Goal: Task Accomplishment & Management: Manage account settings

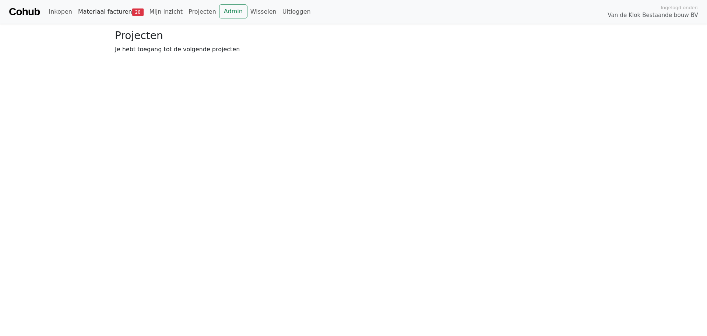
click at [120, 8] on link "Materiaal facturen 28" at bounding box center [110, 11] width 71 height 15
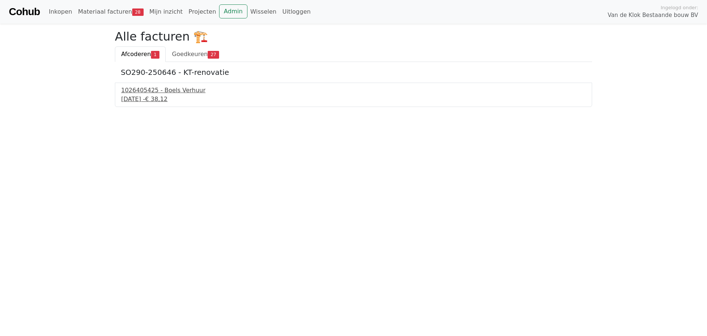
click at [161, 103] on div "10 september 2025 - € 38,12" at bounding box center [353, 99] width 465 height 9
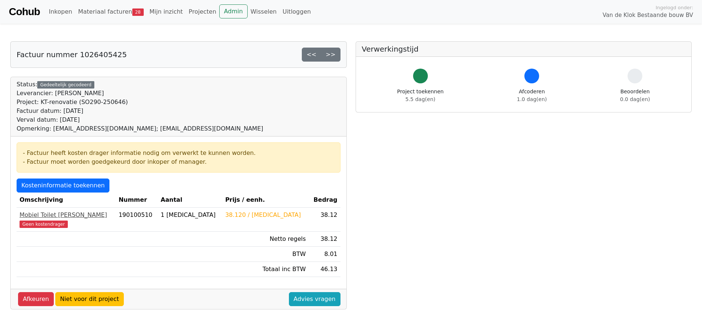
click at [53, 224] on span "Geen kostendrager" at bounding box center [44, 223] width 48 height 7
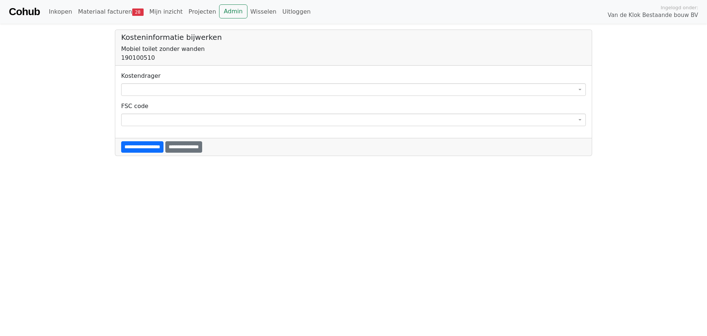
click at [272, 90] on span at bounding box center [353, 89] width 465 height 13
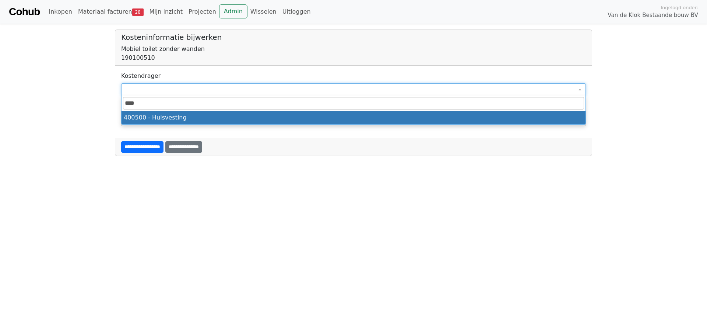
type input "****"
select select "****"
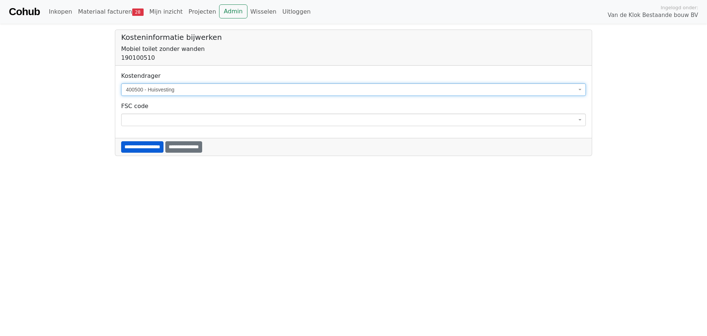
click at [154, 144] on input "**********" at bounding box center [142, 146] width 42 height 11
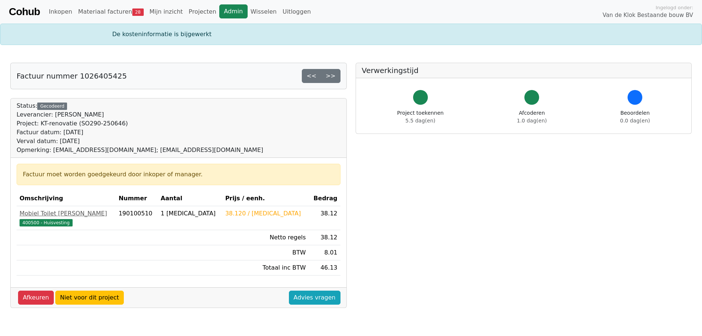
click at [224, 14] on link "Admin" at bounding box center [233, 11] width 28 height 14
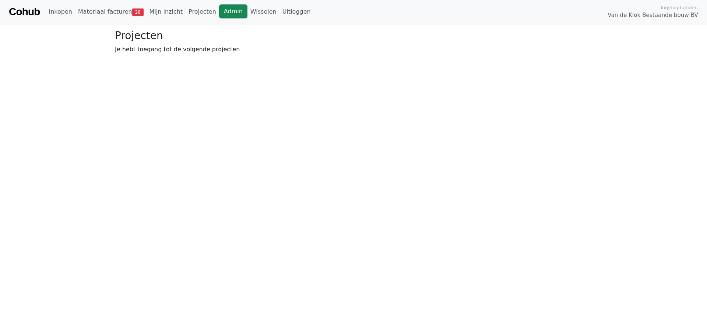
click at [229, 9] on link "Admin" at bounding box center [233, 11] width 28 height 14
click at [248, 14] on link "Wisselen" at bounding box center [263, 11] width 32 height 15
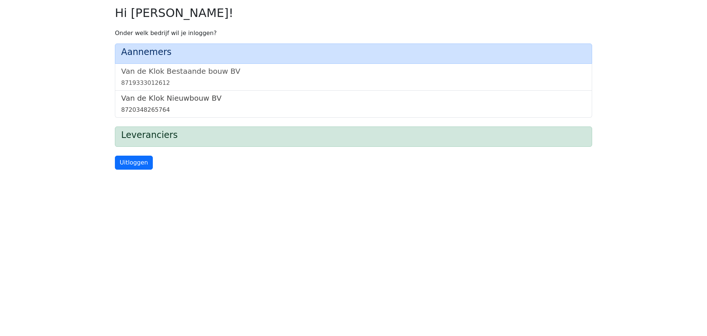
click at [191, 99] on h5 "Van de Klok Nieuwbouw BV" at bounding box center [353, 98] width 465 height 9
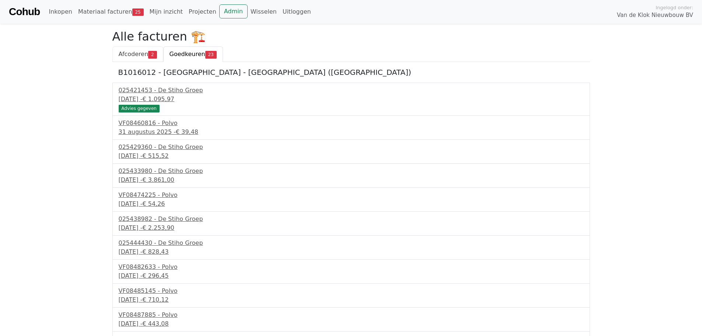
click at [137, 57] on span "Afcoderen" at bounding box center [134, 53] width 30 height 7
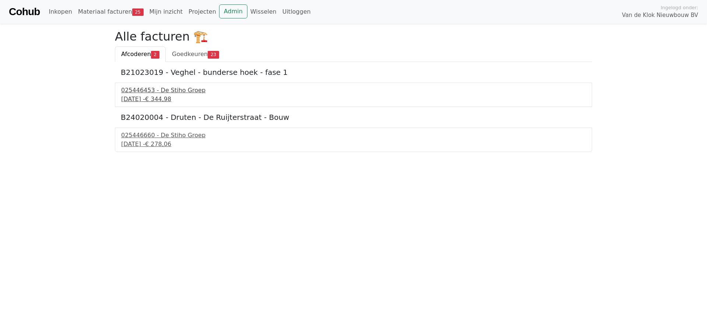
click at [154, 97] on div "[DATE] - € 344,98" at bounding box center [353, 99] width 465 height 9
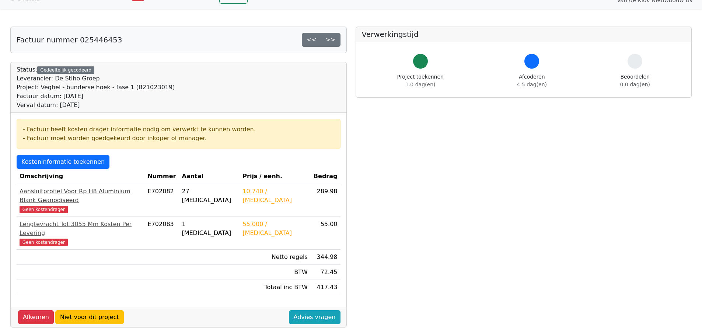
scroll to position [29, 0]
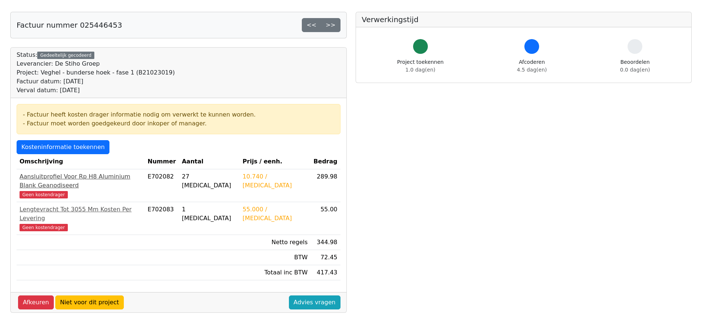
click at [56, 191] on span "Geen kostendrager" at bounding box center [44, 194] width 48 height 7
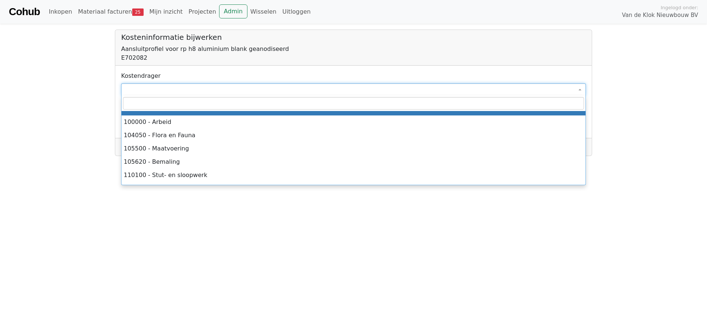
click at [159, 88] on span at bounding box center [353, 89] width 465 height 13
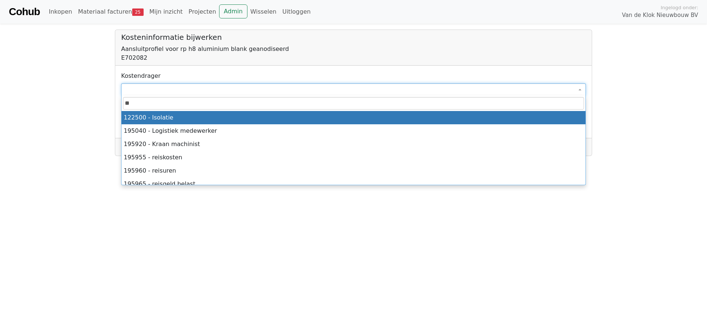
type input "*"
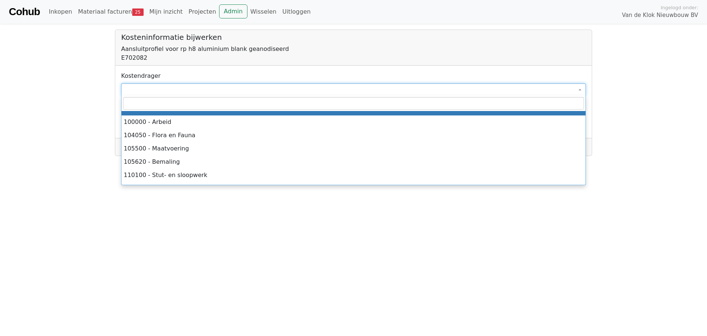
click at [42, 96] on body "**********" at bounding box center [353, 78] width 707 height 156
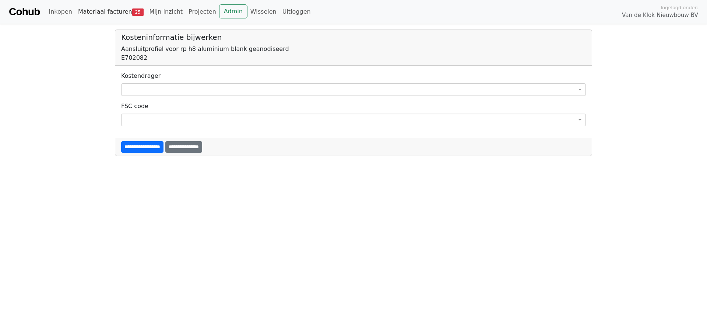
click at [89, 16] on link "Materiaal facturen 25" at bounding box center [110, 11] width 71 height 15
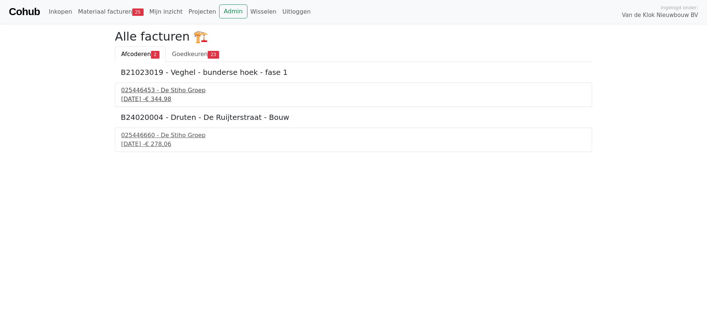
click at [154, 95] on div "11 september 2025 - € 344,98" at bounding box center [353, 99] width 465 height 9
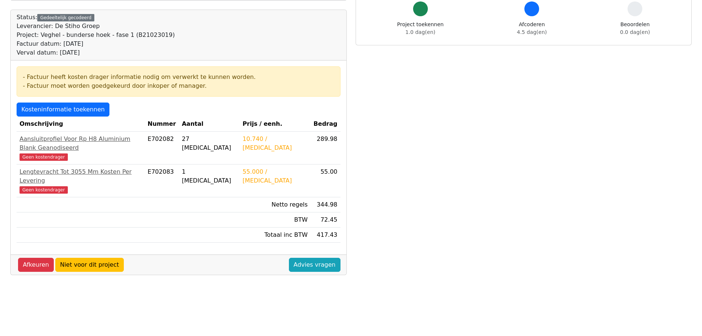
scroll to position [71, 0]
